Goal: Task Accomplishment & Management: Use online tool/utility

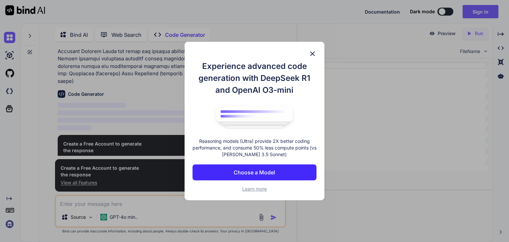
scroll to position [305, 0]
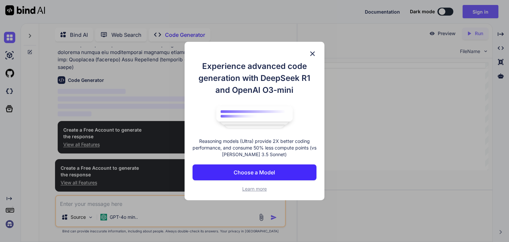
click at [261, 174] on p "Choose a Model" at bounding box center [254, 172] width 41 height 8
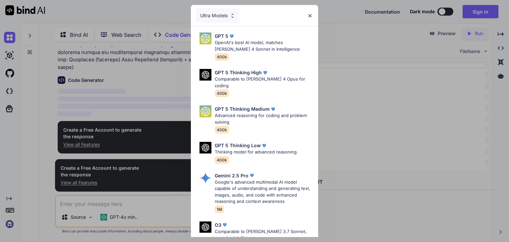
click at [234, 11] on div "Ultra Models" at bounding box center [217, 15] width 43 height 15
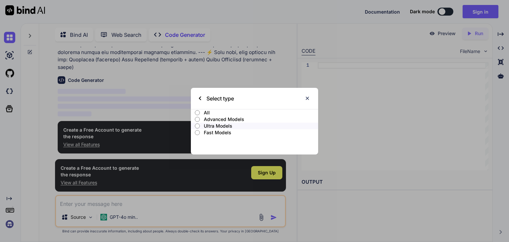
click at [202, 119] on label "Advanced Models" at bounding box center [254, 119] width 127 height 7
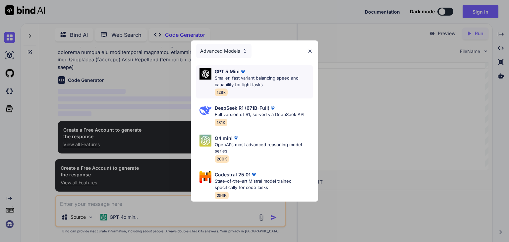
click at [243, 79] on p "Smaller, fast variant balancing speed and capability for light tasks" at bounding box center [264, 81] width 98 height 13
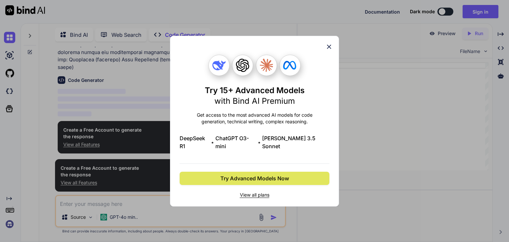
click at [267, 174] on span "Try Advanced Models Now" at bounding box center [255, 178] width 69 height 8
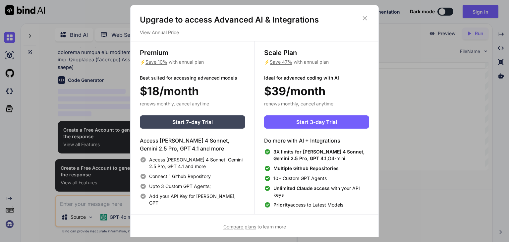
click at [359, 17] on h1 "Upgrade to access Advanced AI & Integrations" at bounding box center [255, 20] width 230 height 11
click at [363, 17] on icon at bounding box center [364, 18] width 7 height 7
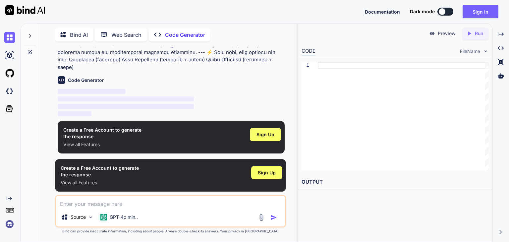
click at [446, 10] on button at bounding box center [446, 12] width 16 height 8
type textarea "x"
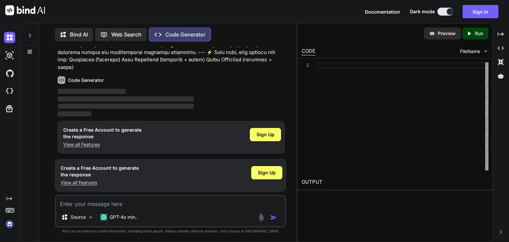
scroll to position [305, 0]
click at [486, 14] on button "Sign in" at bounding box center [481, 11] width 36 height 13
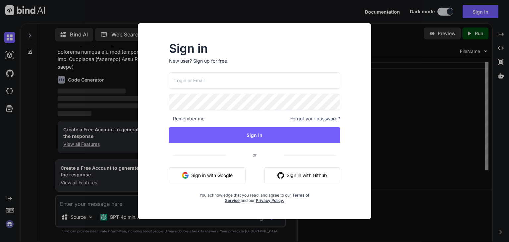
click at [219, 174] on button "Sign in with Google" at bounding box center [207, 175] width 77 height 16
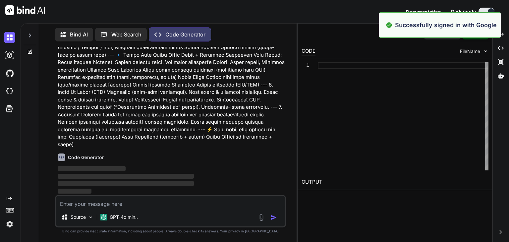
scroll to position [228, 0]
type textarea "x"
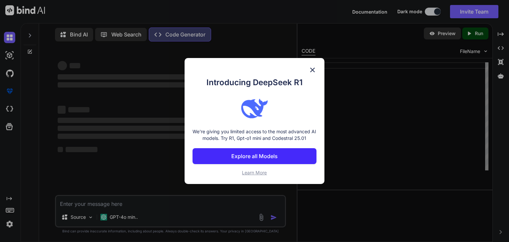
click at [270, 154] on p "Explore all Models" at bounding box center [254, 156] width 46 height 8
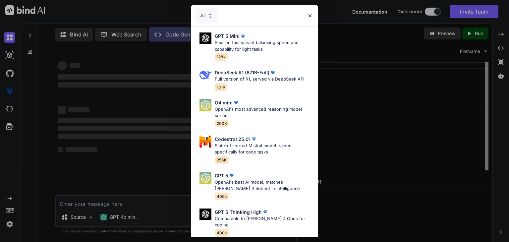
click at [312, 15] on img at bounding box center [310, 16] width 6 height 6
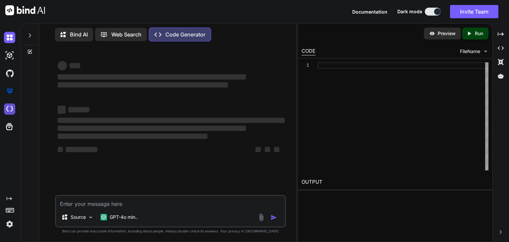
click at [9, 109] on img at bounding box center [9, 108] width 11 height 11
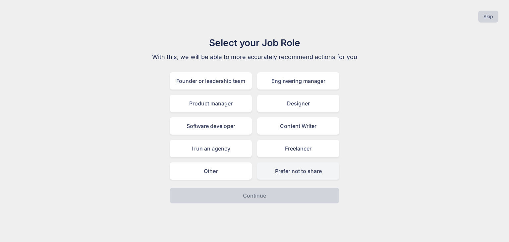
click at [291, 168] on div "Prefer not to share" at bounding box center [298, 171] width 82 height 17
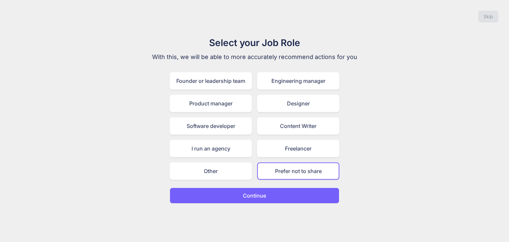
click at [279, 192] on button "Continue" at bounding box center [255, 196] width 170 height 16
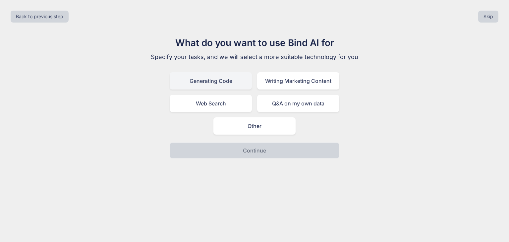
click at [222, 78] on div "Generating Code" at bounding box center [211, 80] width 82 height 17
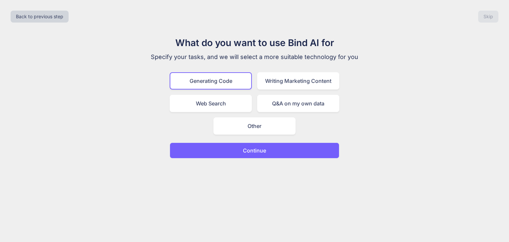
click at [256, 144] on button "Continue" at bounding box center [255, 151] width 170 height 16
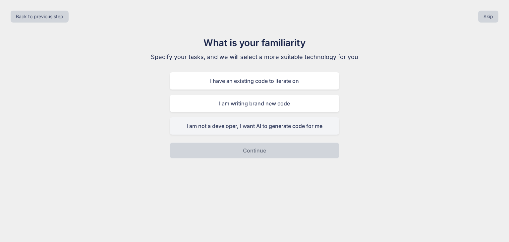
click at [240, 130] on div "I am not a developer, I want AI to generate code for me" at bounding box center [255, 125] width 170 height 17
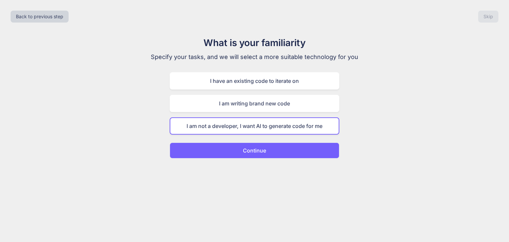
click at [244, 157] on button "Continue" at bounding box center [255, 151] width 170 height 16
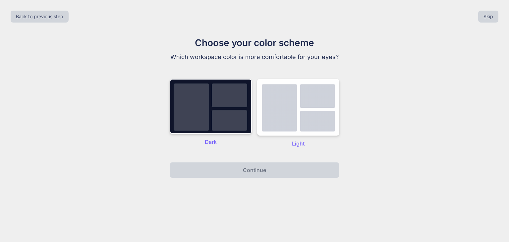
click at [218, 134] on img at bounding box center [211, 106] width 82 height 55
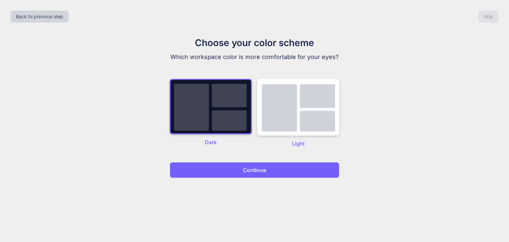
click at [225, 178] on button "Continue" at bounding box center [255, 170] width 170 height 16
click at [226, 178] on button "Continue" at bounding box center [255, 170] width 170 height 16
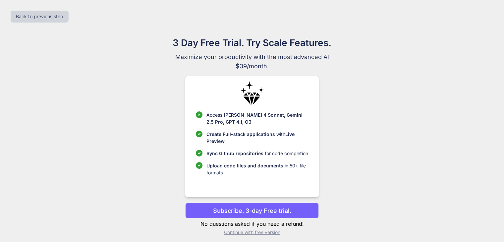
scroll to position [4, 0]
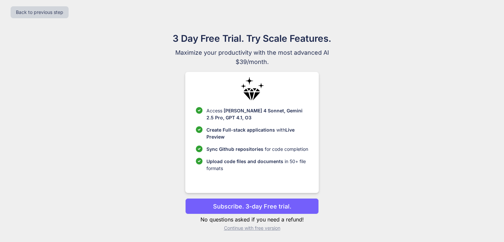
click at [265, 208] on p "Subscribe. 3-day Free trial." at bounding box center [252, 206] width 78 height 9
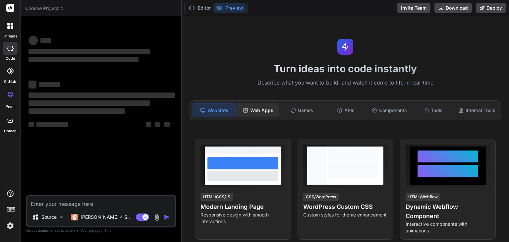
click at [257, 111] on div "Web Apps" at bounding box center [258, 110] width 42 height 14
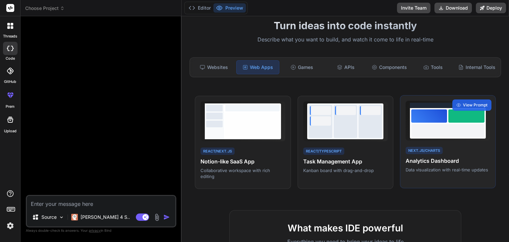
scroll to position [40, 0]
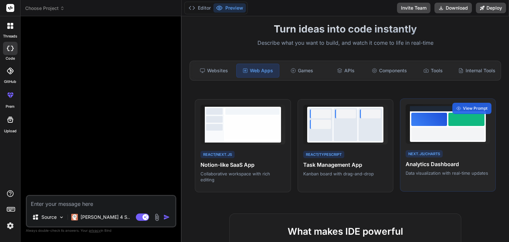
click at [430, 137] on div at bounding box center [449, 133] width 74 height 13
click at [463, 110] on span "View Prompt" at bounding box center [475, 108] width 25 height 6
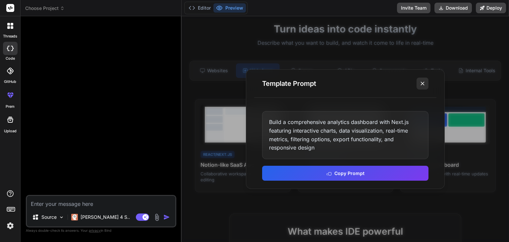
click at [424, 80] on icon at bounding box center [423, 83] width 7 height 7
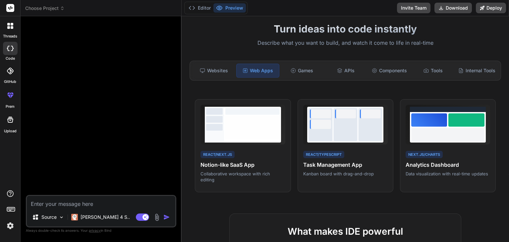
click at [110, 205] on textarea at bounding box center [101, 202] width 149 height 12
paste textarea "📄 Loremip Dolorsitamet Consecte (Adipisc) Elitsed Doei: TempOrinc – Utla-Etdo M…"
type textarea "x"
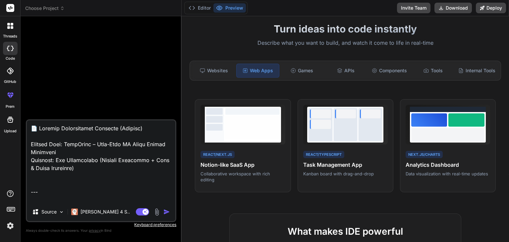
scroll to position [2141, 0]
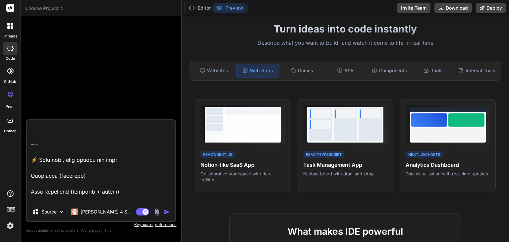
type textarea "📄 Loremip Dolorsitamet Consecte (Adipisc) Elitsed Doei: TempOrinc – Utla-Etdo M…"
click at [166, 210] on img "button" at bounding box center [167, 212] width 7 height 7
type textarea "x"
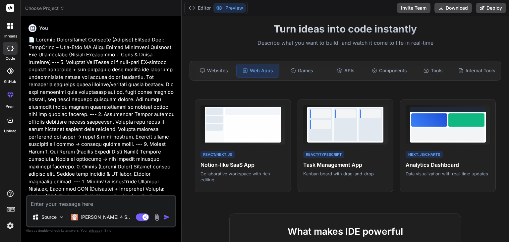
scroll to position [372, 0]
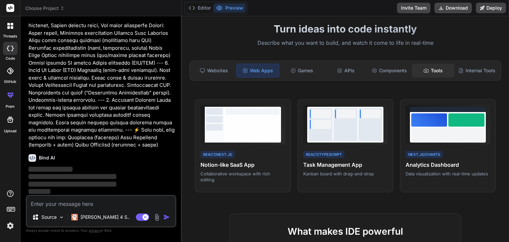
click at [436, 71] on div "Tools" at bounding box center [433, 71] width 42 height 14
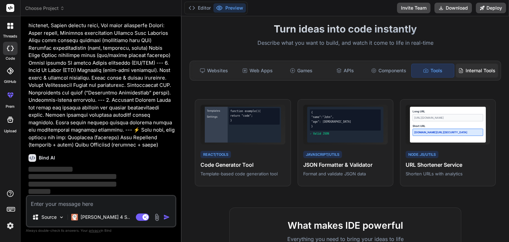
click at [477, 74] on div "Internal Tools" at bounding box center [477, 71] width 42 height 14
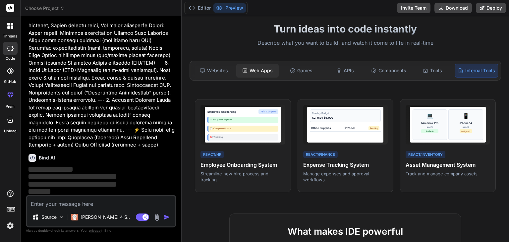
click at [266, 72] on div "Web Apps" at bounding box center [257, 71] width 42 height 14
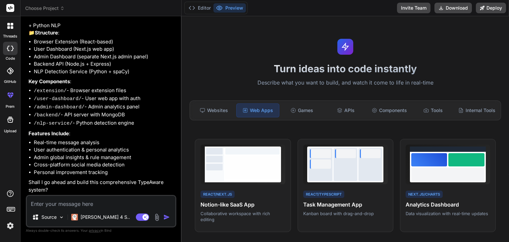
scroll to position [543, 0]
click at [83, 203] on textarea at bounding box center [101, 202] width 149 height 12
type textarea "x"
type textarea "n"
type textarea "x"
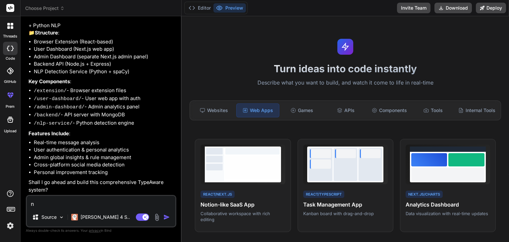
type textarea "no"
type textarea "x"
type textarea "noo"
type textarea "x"
type textarea "noo"
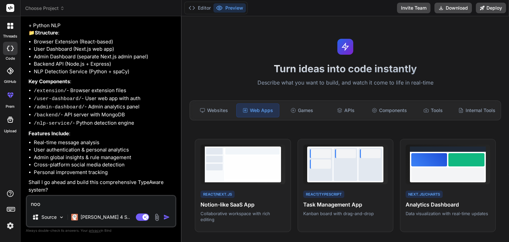
type textarea "x"
type textarea "noo n"
type textarea "x"
type textarea "noo nw"
type textarea "x"
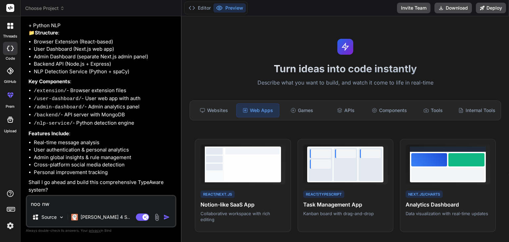
type textarea "noo n"
type textarea "x"
type textarea "noo ne"
type textarea "x"
type textarea "noo nec"
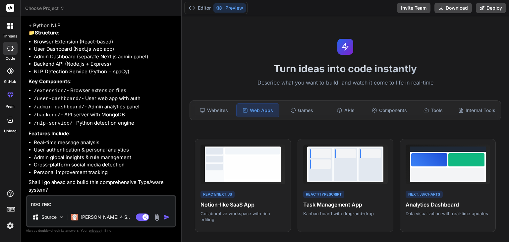
type textarea "x"
type textarea "noo ne"
type textarea "x"
type textarea "noo nex"
type textarea "x"
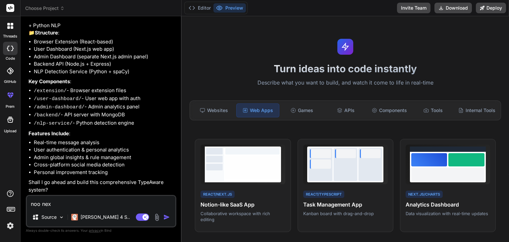
type textarea "noo next"
type textarea "x"
type textarea "noo next,"
type textarea "x"
type textarea "noo next,j"
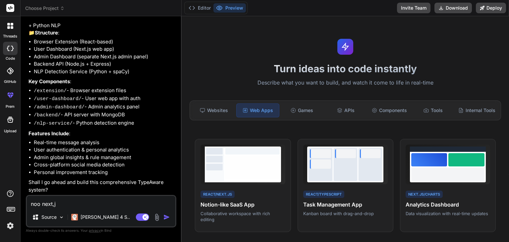
type textarea "x"
type textarea "noo next,js"
type textarea "x"
type textarea "noo next,js"
type textarea "x"
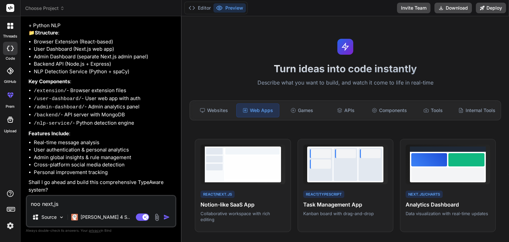
type textarea "noo next,js o"
type textarea "x"
type textarea "noo next,js or"
type textarea "x"
type textarea "noo next,js or"
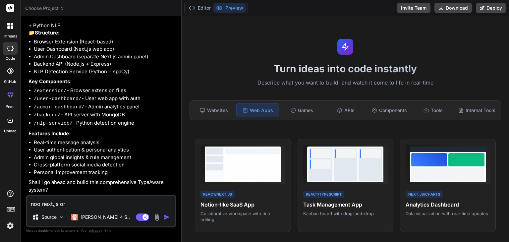
type textarea "x"
type textarea "noo next,js or n"
type textarea "x"
type textarea "noo next,js or no"
type textarea "x"
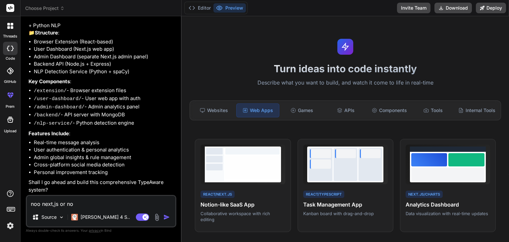
type textarea "noo next,js or noo"
type textarea "x"
type textarea "noo next,js or no"
type textarea "x"
type textarea "noo next,js or n"
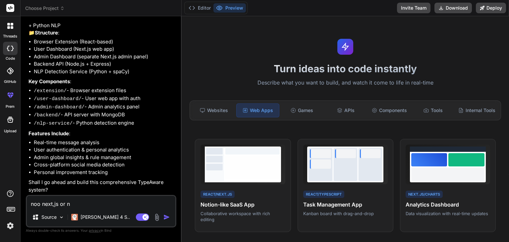
type textarea "x"
type textarea "noo next,js or"
type textarea "x"
type textarea "noo next,js or"
type textarea "x"
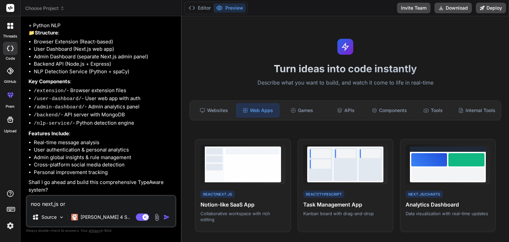
type textarea "noo next,js o"
type textarea "x"
type textarea "noo next,js"
type textarea "x"
type textarea "noo next,js"
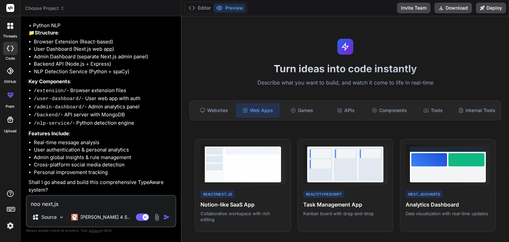
type textarea "x"
type textarea "noo next,js"
type textarea "x"
type textarea "noo next,js n"
type textarea "x"
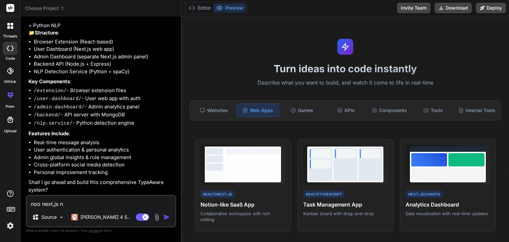
type textarea "noo next,js n"
type textarea "x"
type textarea "noo nextjs n"
type textarea "x"
type textarea "noo next.js n"
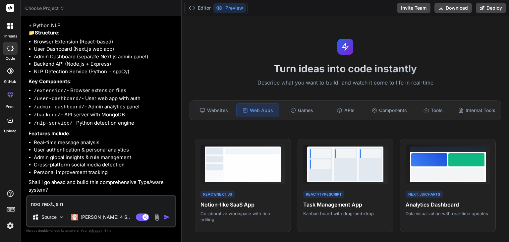
type textarea "x"
type textarea "noo next.js n n"
type textarea "x"
type textarea "noo next.js n no"
type textarea "x"
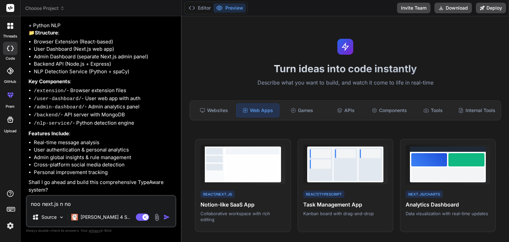
type textarea "noo next.js n no"
type textarea "x"
type textarea "noo next.js n no t"
type textarea "x"
type textarea "noo next.js n no ty"
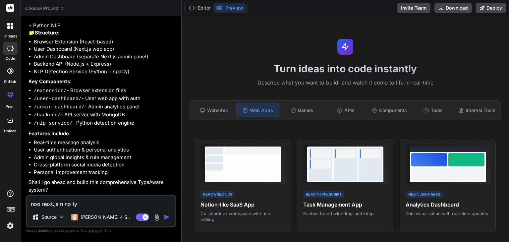
type textarea "x"
type textarea "noo next.js n no typ"
type textarea "x"
type textarea "noo next.js n no type"
type textarea "x"
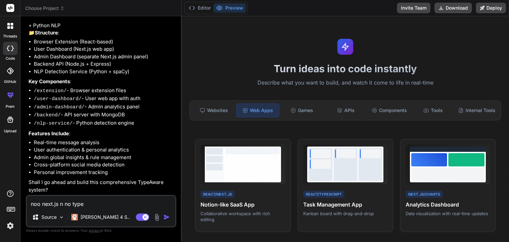
type textarea "noo next.js n no types"
type textarea "x"
type textarea "noo next.js n no typesc"
type textarea "x"
type textarea "noo next.js n no typescr"
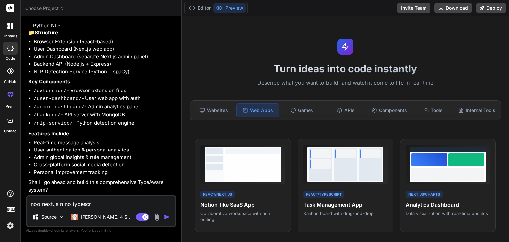
type textarea "x"
type textarea "noo next.js n no typescrp"
type textarea "x"
type textarea "noo next.js n no typescrpi"
type textarea "x"
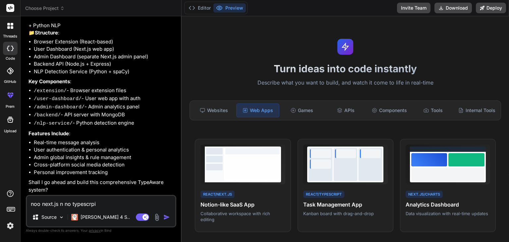
type textarea "noo next.js n no typescrpit"
type textarea "x"
type textarea "noo next.js n no typescrpit"
type textarea "x"
type textarea "noo next.js n no typescrpit o"
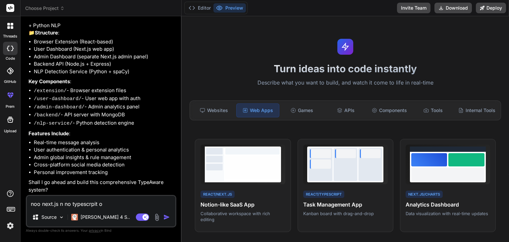
type textarea "x"
type textarea "noo next.js n no typescrpit on"
type textarea "x"
type textarea "noo next.js n no typescrpit onl"
type textarea "x"
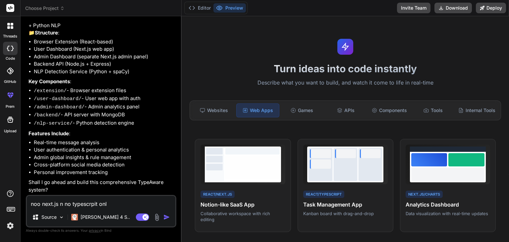
type textarea "noo next.js n no typescrpit only"
type textarea "x"
type textarea "noo next.js n no typescrpit only"
type textarea "x"
type textarea "noo next.js n no typescrpit only r"
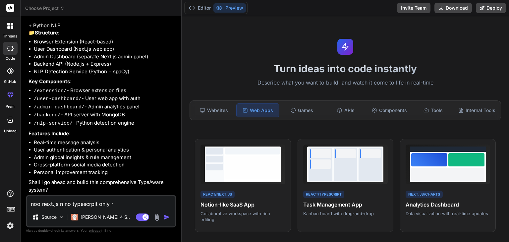
type textarea "x"
type textarea "noo next.js n no typescrpit only re"
type textarea "x"
type textarea "noo next.js n no typescrpit only rea"
type textarea "x"
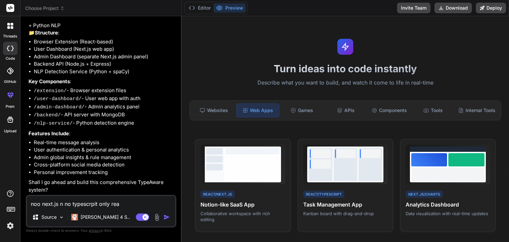
type textarea "noo next.js n no typescrpit only reac"
type textarea "x"
type textarea "noo next.js n no typescrpit only react"
type textarea "x"
type textarea "noo next.js n no typescrpit only react"
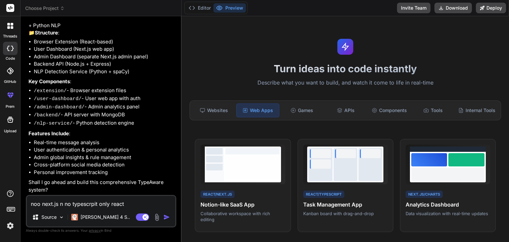
type textarea "x"
type textarea "noo next.js n no typescrpit only react ."
type textarea "x"
type textarea "noo next.js n no typescrpit only react .j"
type textarea "x"
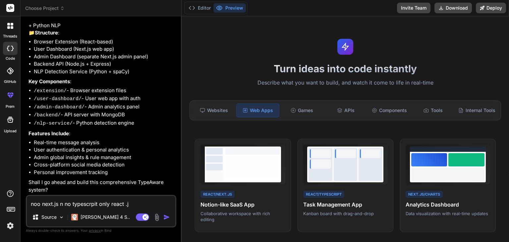
type textarea "noo next.js n no typescrpit only react .js"
type textarea "x"
type textarea "noo next.js n no typescrpit only react .js"
type textarea "x"
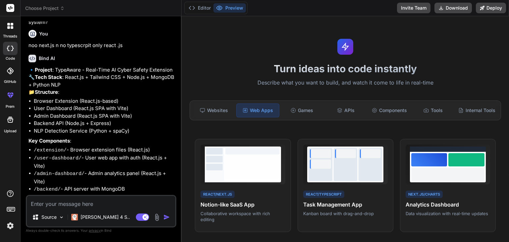
scroll to position [796, 0]
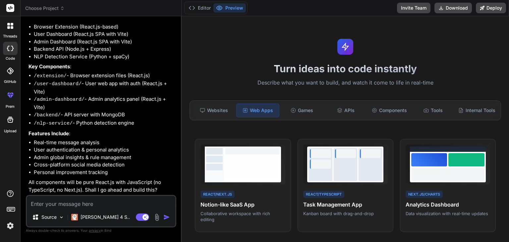
click at [117, 201] on textarea at bounding box center [101, 202] width 149 height 12
type textarea "x"
type textarea "y"
type textarea "x"
type textarea "ye"
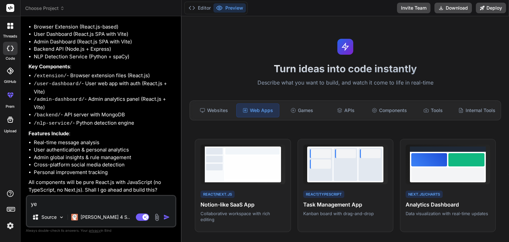
type textarea "x"
type textarea "yes"
type textarea "x"
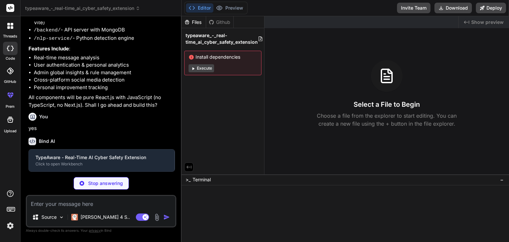
scroll to position [865, 0]
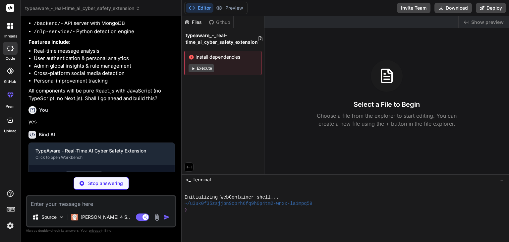
click at [204, 65] on button "Execute" at bounding box center [202, 68] width 26 height 8
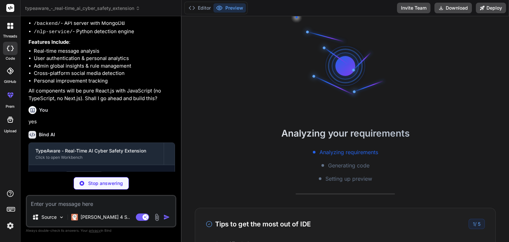
scroll to position [6, 0]
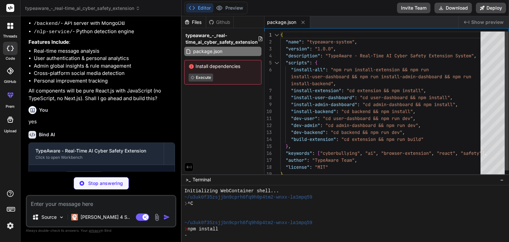
type textarea "x"
type textarea "} }"
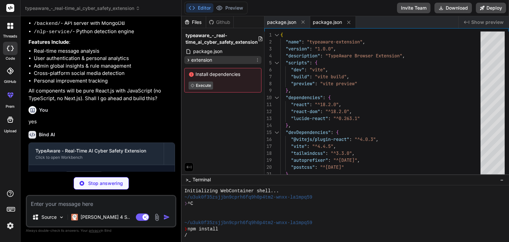
click at [198, 59] on span "extension" at bounding box center [201, 60] width 21 height 7
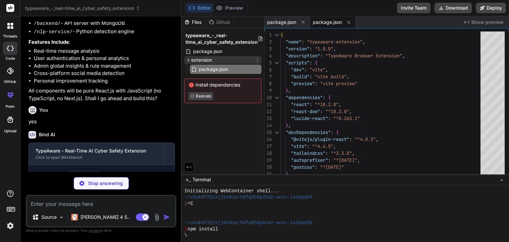
type textarea "x"
type textarea ""48": "icons/icon48.png", "128": "icons/icon128.png" } }"
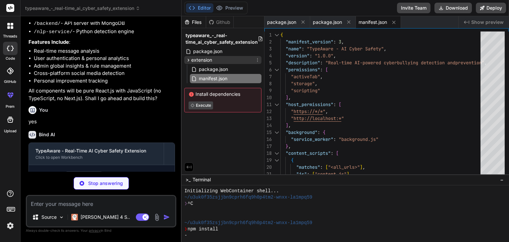
type textarea "x"
type textarea "output: { entryFileNames: '[name].js', chunkFileNames: '[name].js', assetFileNa…"
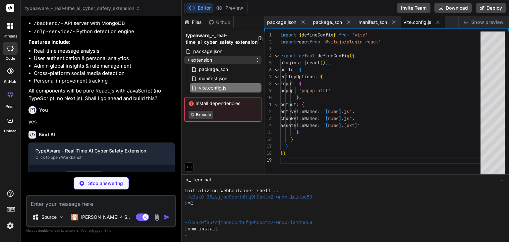
type textarea "x"
type textarea "}"
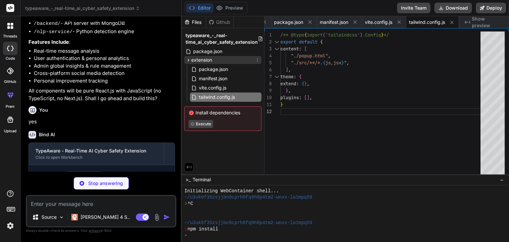
type textarea "x"
type textarea "export default { plugins: { tailwindcss: {}, autoprefixer: {}, }, }"
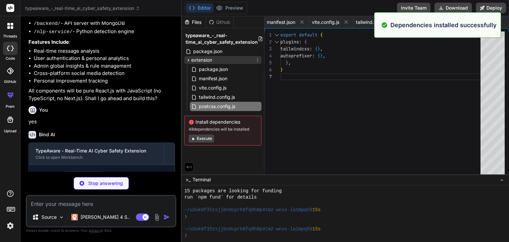
scroll to position [70, 0]
type textarea "x"
type textarea "</body> </html>"
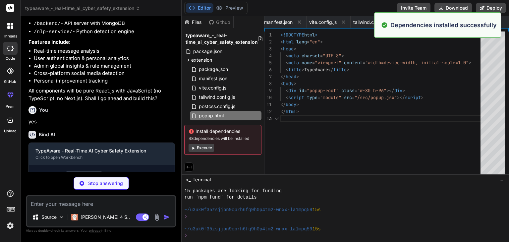
scroll to position [0, 136]
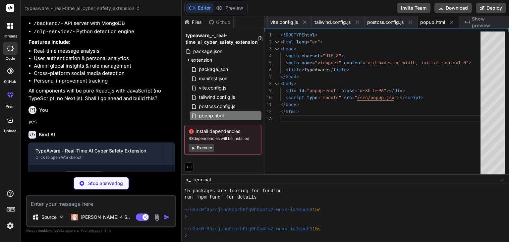
click at [200, 146] on button "Execute" at bounding box center [202, 148] width 26 height 8
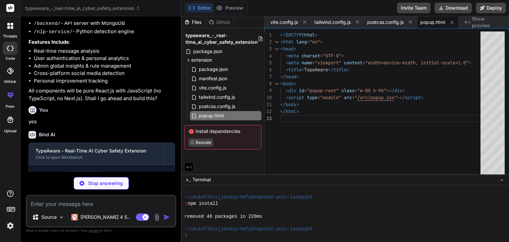
scroll to position [127, 0]
type textarea "x"
type textarea "</button> </div> </div> ) } ReactDOM.createRoot(document.getElementById('popup-…"
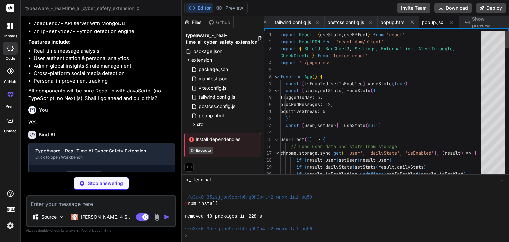
type textarea "x"
type textarea "}"
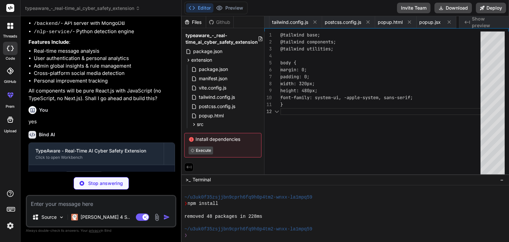
scroll to position [0, 216]
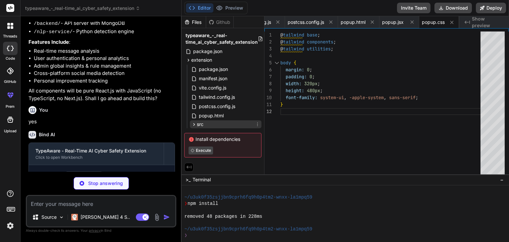
click at [206, 124] on div "src" at bounding box center [226, 124] width 72 height 8
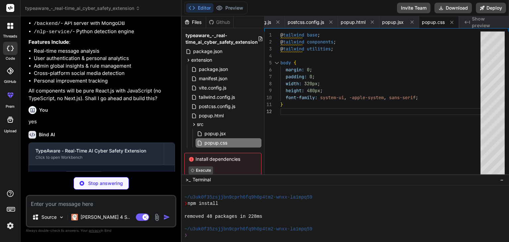
click at [111, 181] on p "Stop answering" at bounding box center [105, 183] width 35 height 7
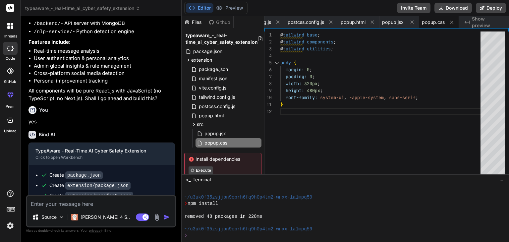
click at [108, 202] on textarea at bounding box center [101, 202] width 149 height 12
type textarea "x"
type textarea "w"
type textarea "x"
type textarea "wi"
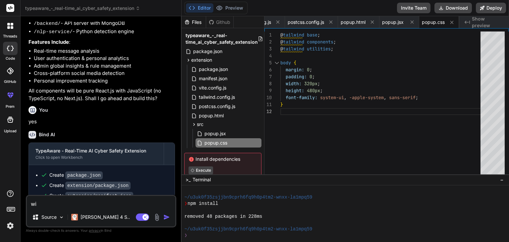
type textarea "x"
type textarea "wit"
type textarea "x"
type textarea "with"
type textarea "x"
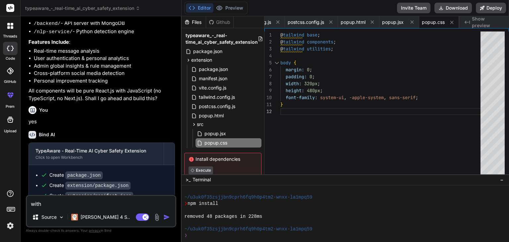
type textarea "with"
type textarea "x"
type textarea "with t"
type textarea "x"
type textarea "with ta"
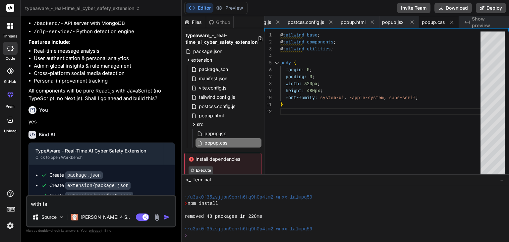
type textarea "x"
type textarea "with [PERSON_NAME]"
type textarea "x"
type textarea "with tail"
type textarea "x"
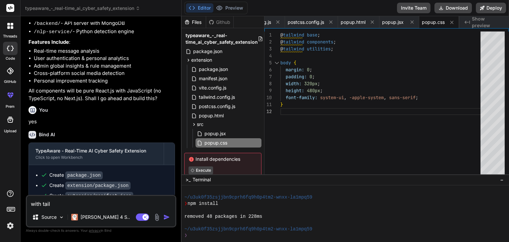
type textarea "with tailw"
type textarea "x"
type textarea "with tailwi"
type textarea "x"
type textarea "with tailwin"
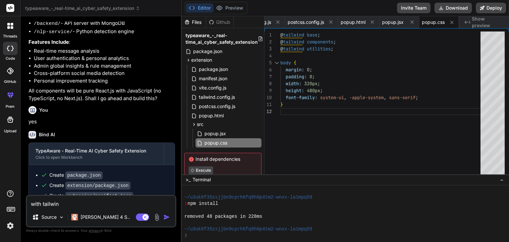
type textarea "x"
type textarea "with tailwind"
type textarea "x"
type textarea "with tailwind c"
type textarea "x"
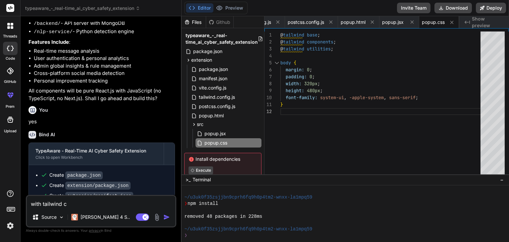
type textarea "with tailwind cc"
type textarea "x"
type textarea "with tailwind ccs"
type textarea "x"
type textarea "with tailwind ccss"
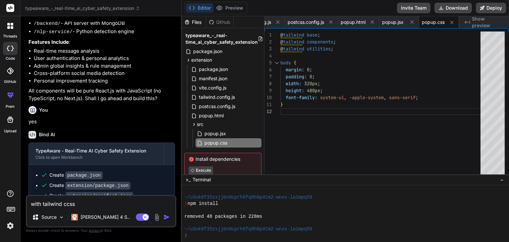
type textarea "x"
type textarea "with tailwind ccs"
type textarea "x"
type textarea "with tailwind cc"
type textarea "x"
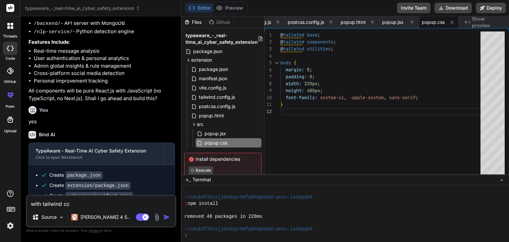
type textarea "with tailwind c"
type textarea "x"
type textarea "with tailwind cs"
type textarea "x"
type textarea "with tailwind css"
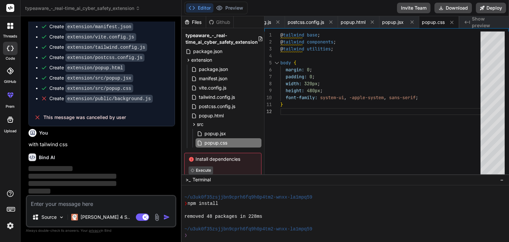
scroll to position [1056, 0]
click at [113, 154] on div "Bind AI" at bounding box center [102, 158] width 147 height 8
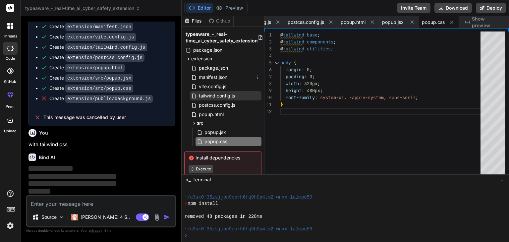
scroll to position [0, 0]
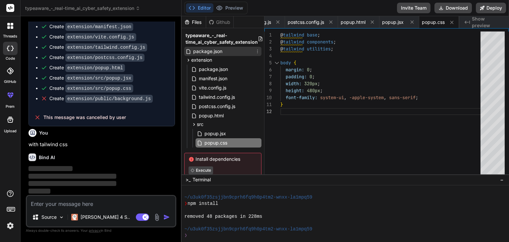
click at [222, 51] on span "package.json" at bounding box center [208, 51] width 31 height 8
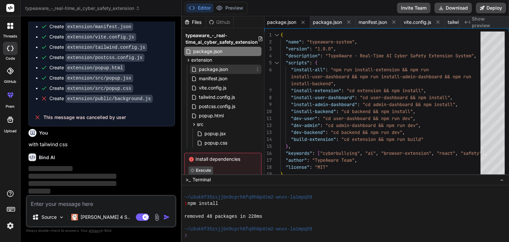
click at [224, 68] on span "package.json" at bounding box center [213, 69] width 31 height 8
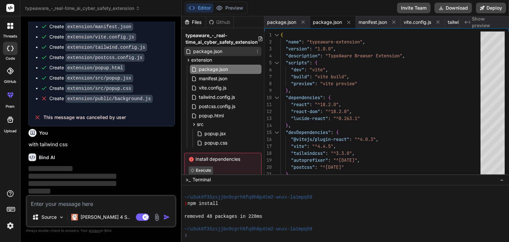
click at [220, 49] on span "package.json" at bounding box center [208, 51] width 31 height 8
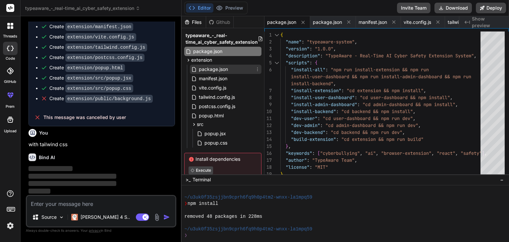
click at [220, 68] on span "package.json" at bounding box center [213, 69] width 31 height 8
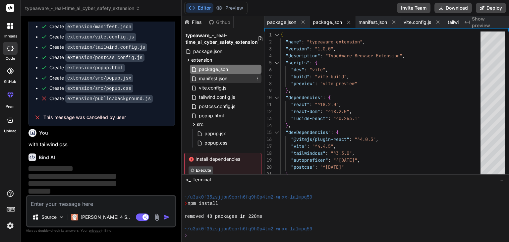
click at [217, 76] on span "manifest.json" at bounding box center [213, 79] width 30 height 8
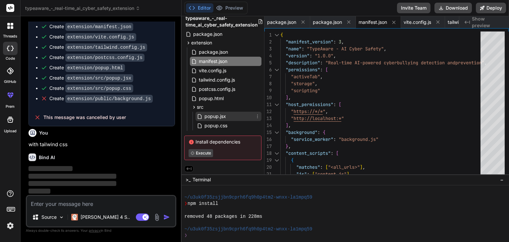
scroll to position [19, 0]
click at [226, 121] on span "popup.css" at bounding box center [216, 125] width 24 height 8
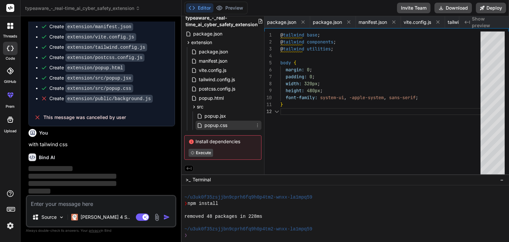
scroll to position [0, 216]
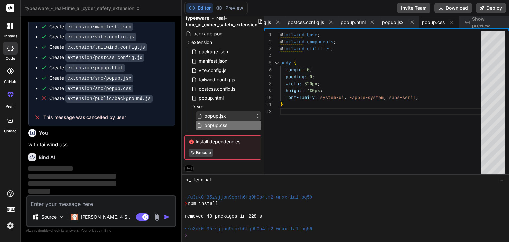
click at [237, 111] on div "popup.jsx" at bounding box center [229, 115] width 66 height 9
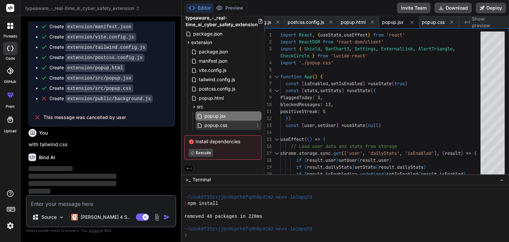
click at [234, 122] on div "popup.css" at bounding box center [229, 125] width 66 height 9
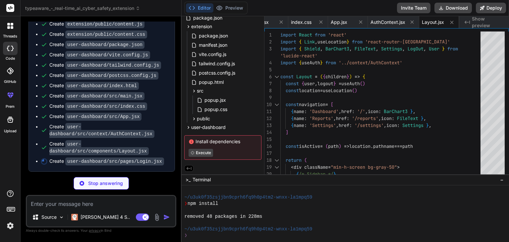
scroll to position [1228, 0]
click at [210, 117] on span "public" at bounding box center [203, 118] width 13 height 7
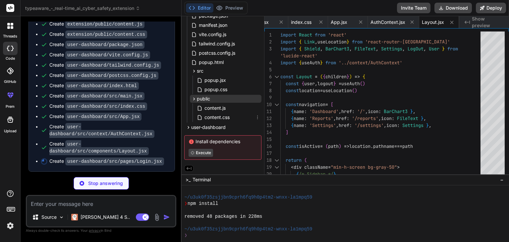
scroll to position [54, 0]
click at [212, 124] on span "user-dashboard" at bounding box center [208, 127] width 34 height 7
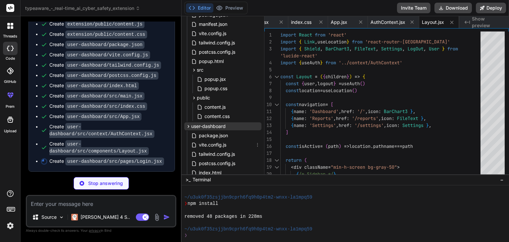
scroll to position [110, 0]
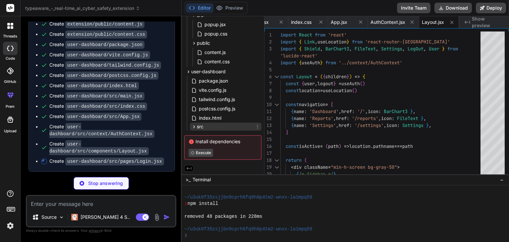
click at [215, 127] on div "src" at bounding box center [226, 127] width 72 height 8
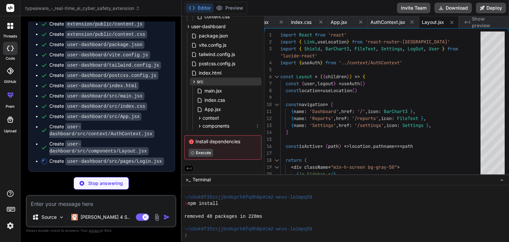
scroll to position [155, 0]
click at [213, 115] on span "context" at bounding box center [211, 118] width 17 height 7
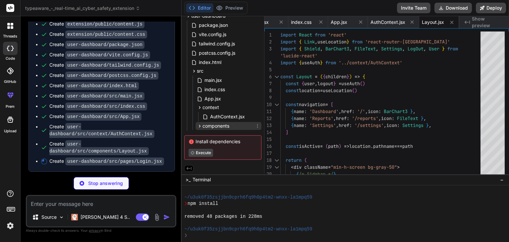
click at [214, 123] on span "components" at bounding box center [216, 126] width 27 height 7
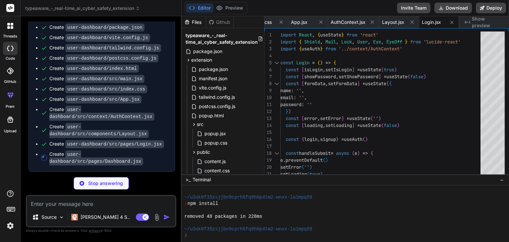
scroll to position [184, 0]
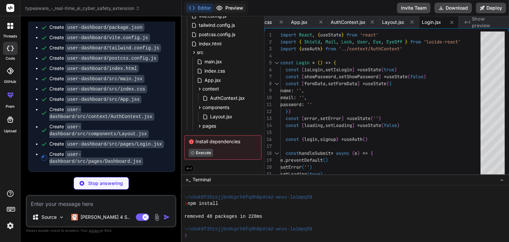
click at [232, 11] on button "Preview" at bounding box center [230, 7] width 33 height 9
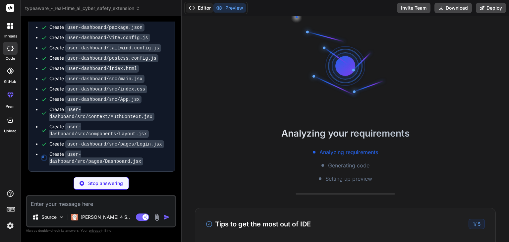
click at [201, 8] on button "Editor" at bounding box center [200, 7] width 28 height 9
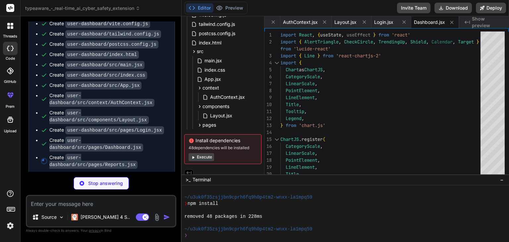
scroll to position [0, 874]
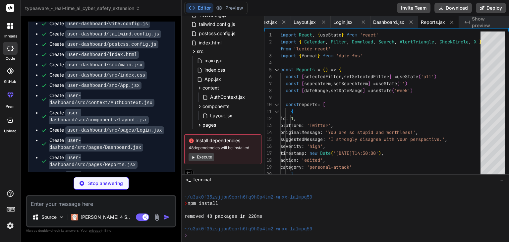
click at [198, 154] on button "Execute" at bounding box center [202, 157] width 26 height 8
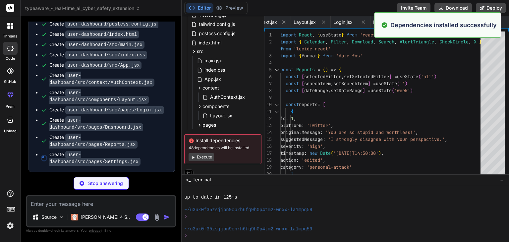
scroll to position [203, 0]
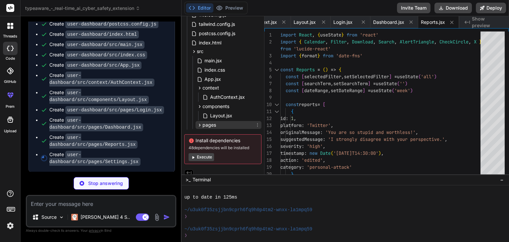
click at [215, 125] on span "pages" at bounding box center [210, 125] width 14 height 7
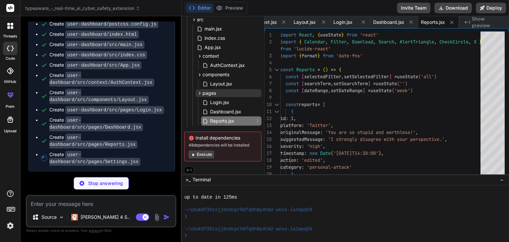
scroll to position [219, 0]
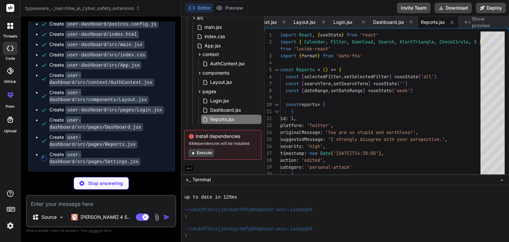
click at [199, 146] on div "Install dependencies 48 dependencies will be installed Execute" at bounding box center [222, 145] width 77 height 30
click at [199, 149] on button "Execute" at bounding box center [202, 153] width 26 height 8
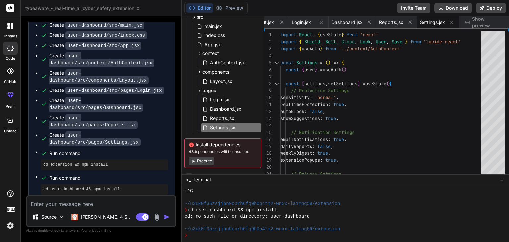
scroll to position [1285, 0]
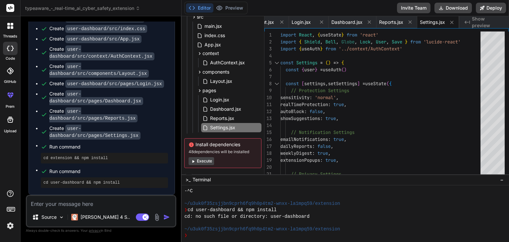
click at [101, 194] on div "Create extension/public/content.js Create extension/public/content.css Create u…" at bounding box center [102, 65] width 146 height 258
click at [113, 199] on textarea at bounding box center [101, 202] width 149 height 12
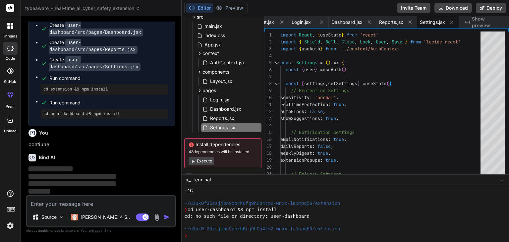
scroll to position [362, 0]
